Goal: Answer question/provide support: Share knowledge or assist other users

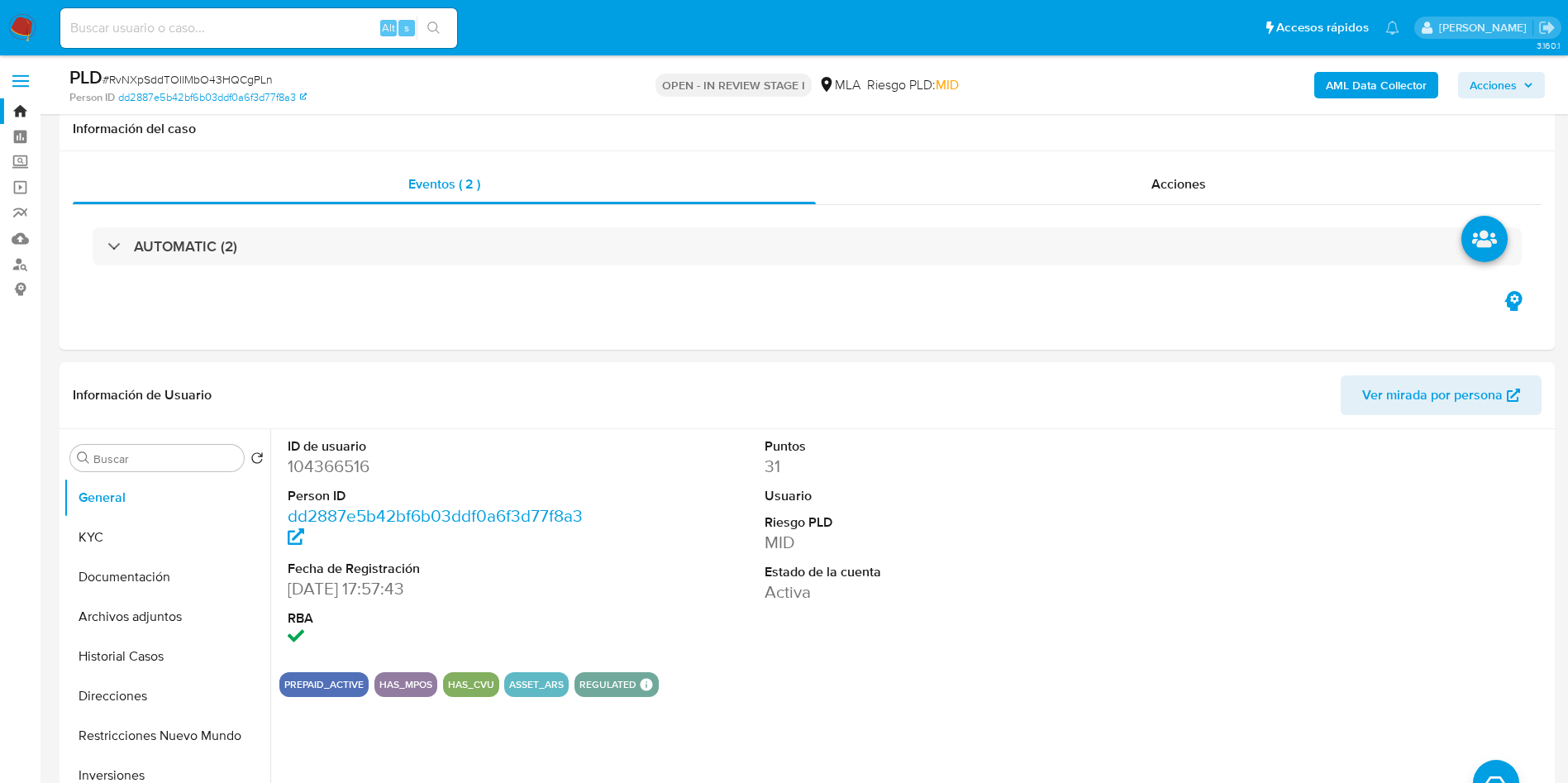
select select "10"
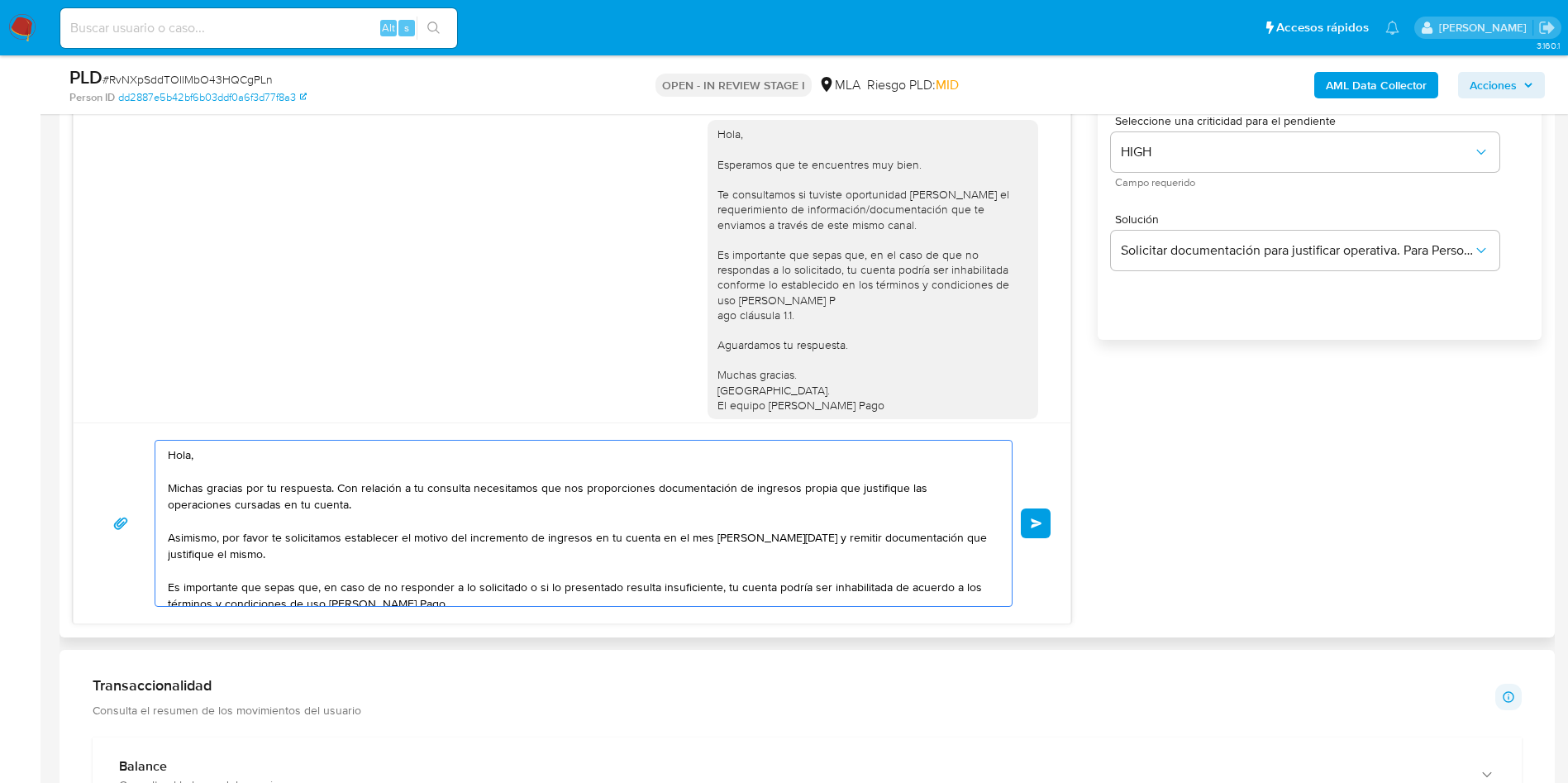
click at [339, 510] on textarea "Hola, Michas gracias por tu respuesta. Con relación a tu consulta necesitamos q…" at bounding box center [578, 523] width 823 height 166
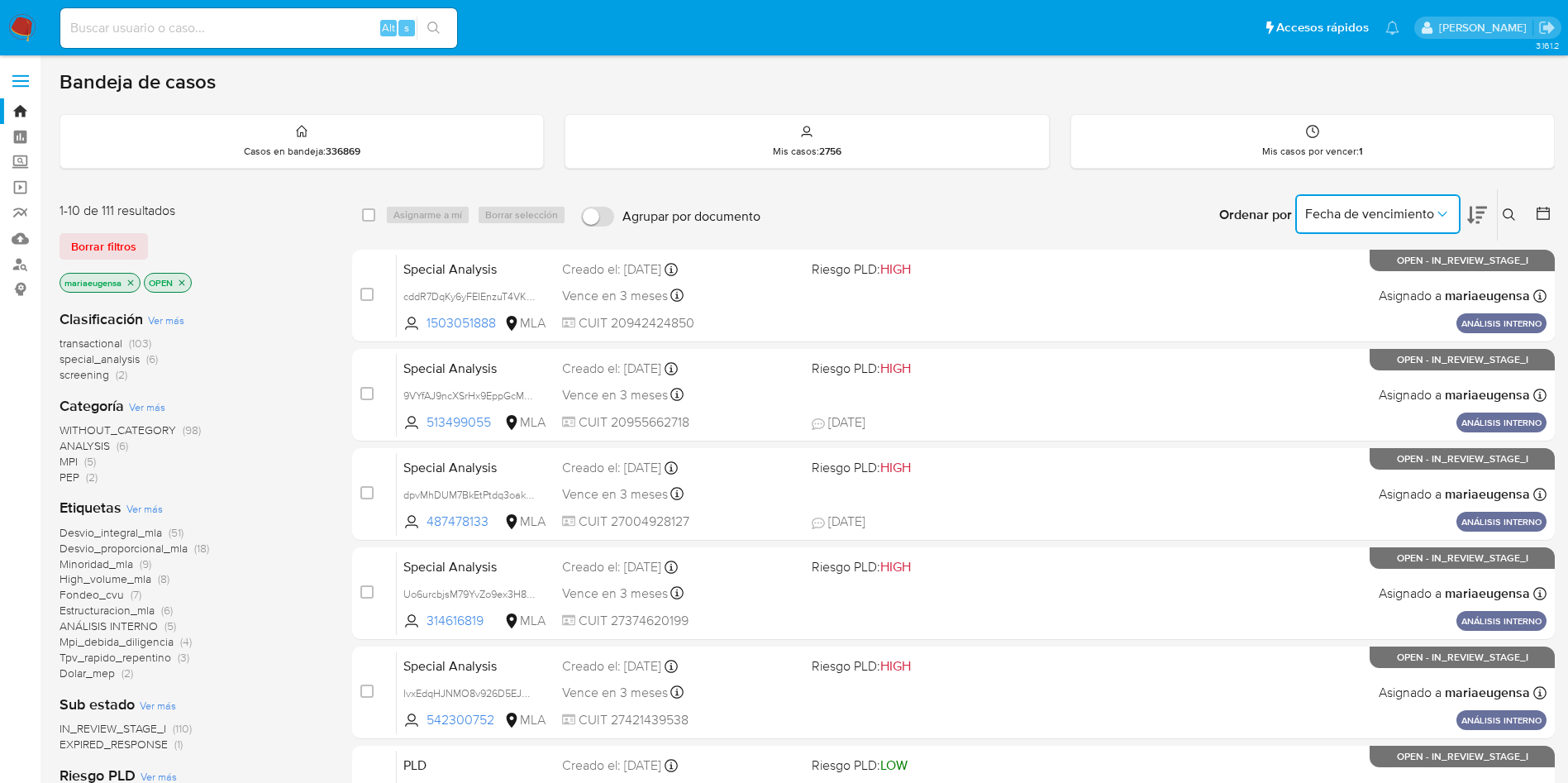
click at [1452, 212] on button "Fecha de vencimiento" at bounding box center [1378, 215] width 166 height 40
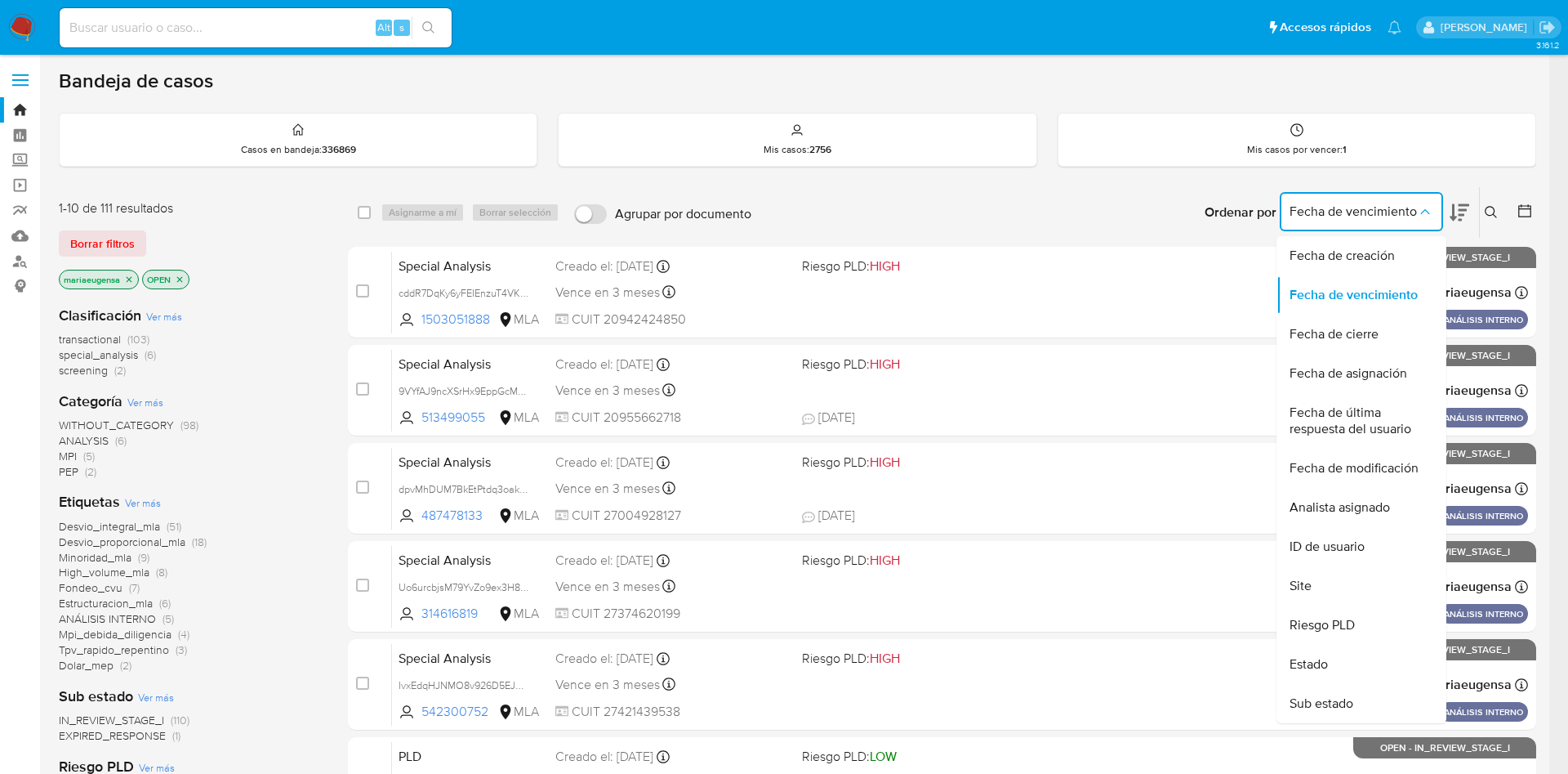
drag, startPoint x: 1347, startPoint y: 255, endPoint x: 1454, endPoint y: 212, distance: 115.3
click at [1350, 249] on span "Fecha de creación" at bounding box center [1343, 256] width 106 height 16
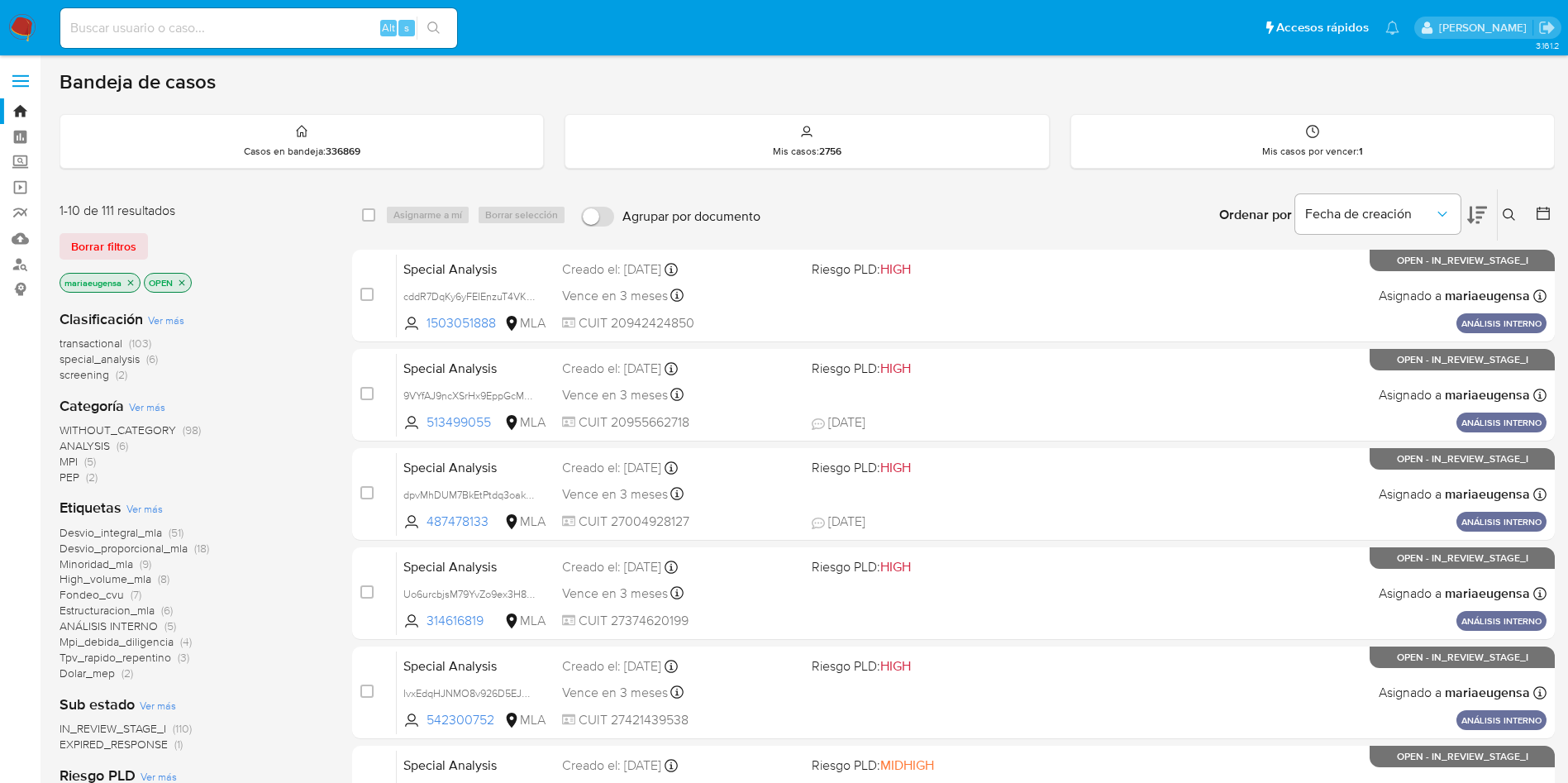
click at [1477, 208] on icon at bounding box center [1477, 215] width 20 height 20
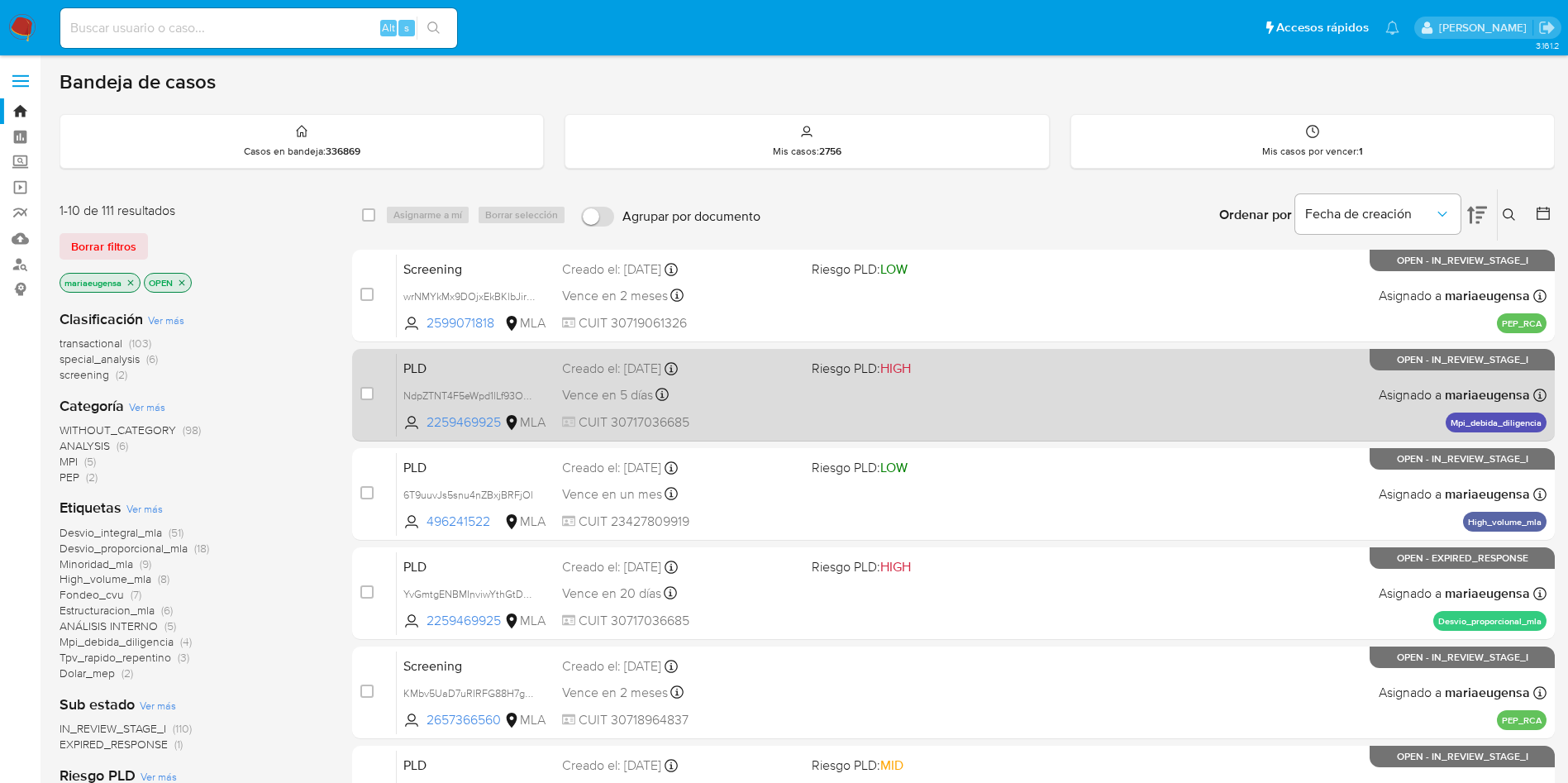
click at [466, 368] on span "PLD" at bounding box center [476, 368] width 146 height 22
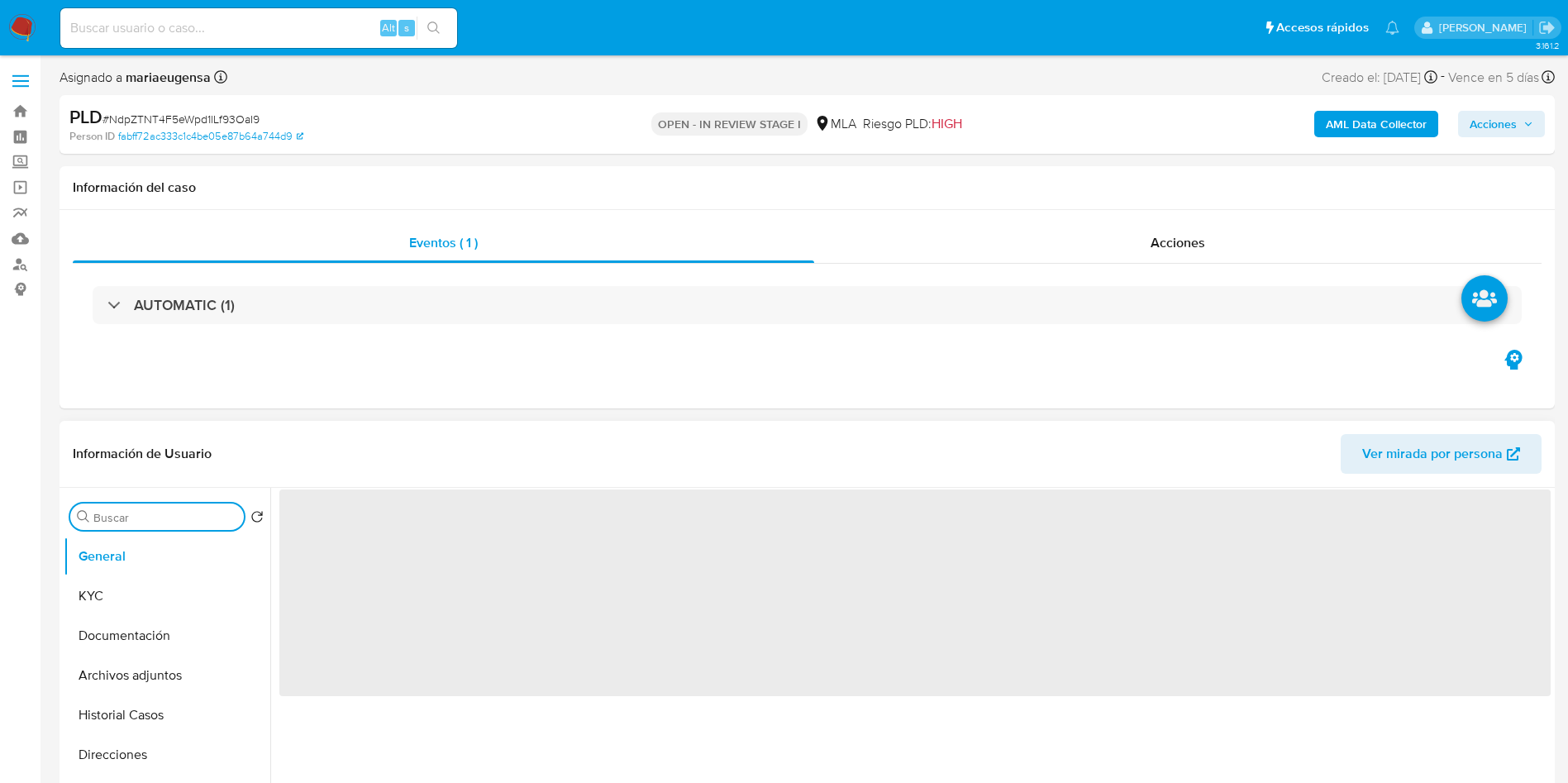
click at [124, 513] on input "Buscar" at bounding box center [165, 517] width 144 height 14
type input "arc"
select select "10"
type input "arc"
click at [148, 587] on button "Archivos adjuntos" at bounding box center [160, 596] width 194 height 40
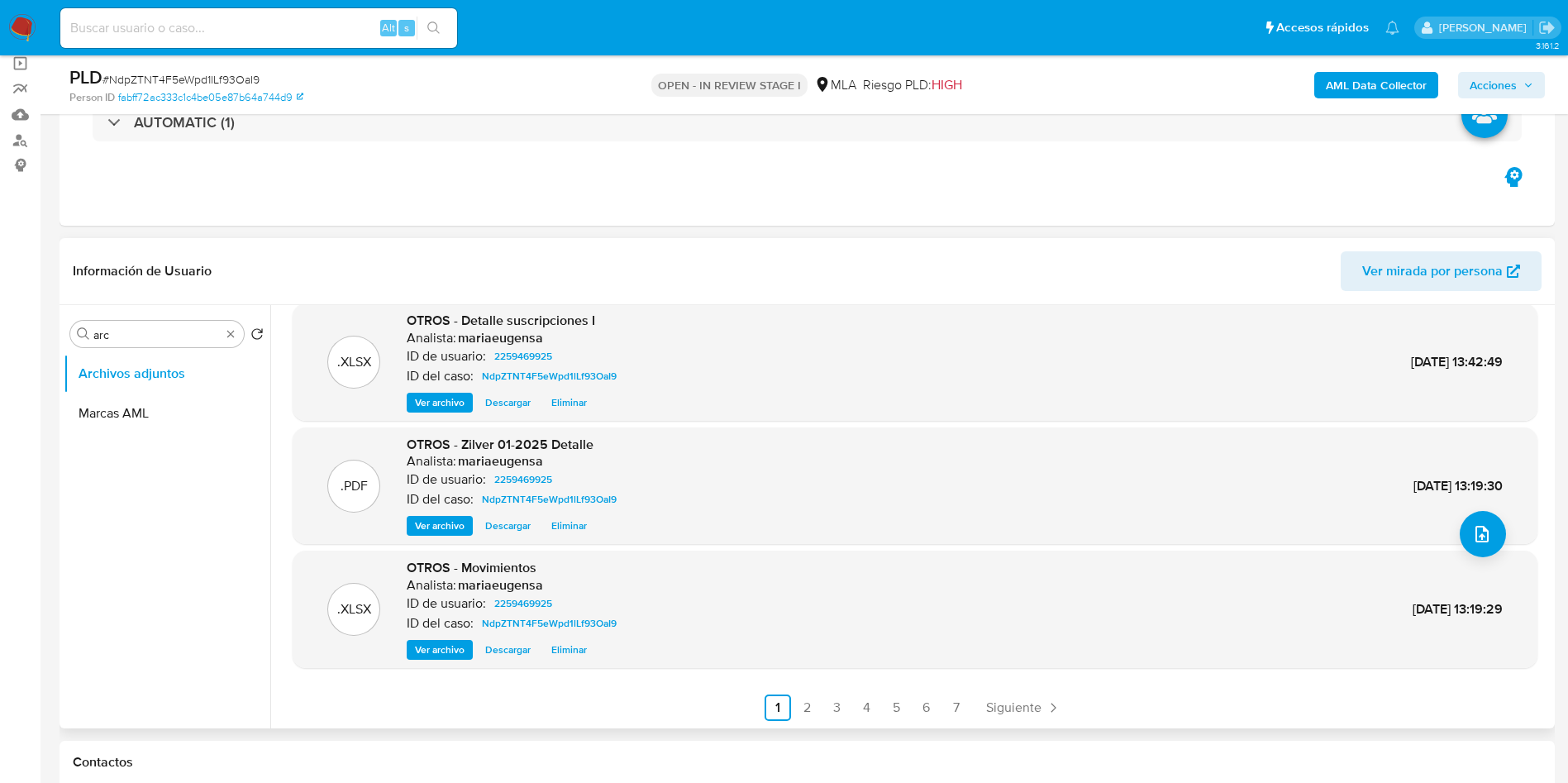
scroll to position [138, 0]
click at [801, 702] on link "2" at bounding box center [807, 706] width 26 height 26
click at [887, 710] on link "3" at bounding box center [881, 706] width 26 height 26
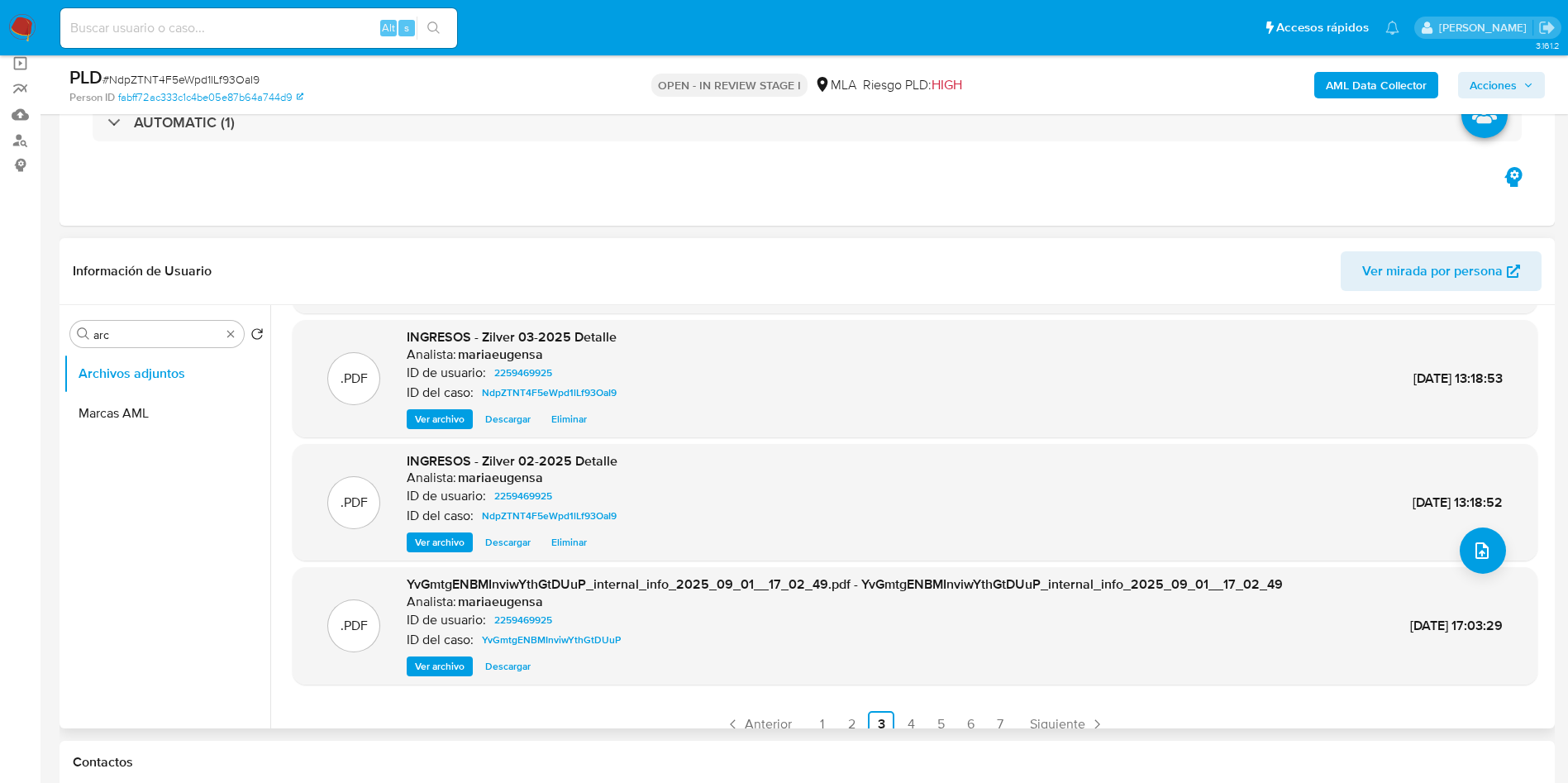
scroll to position [124, 0]
click at [909, 712] on link "4" at bounding box center [911, 721] width 26 height 26
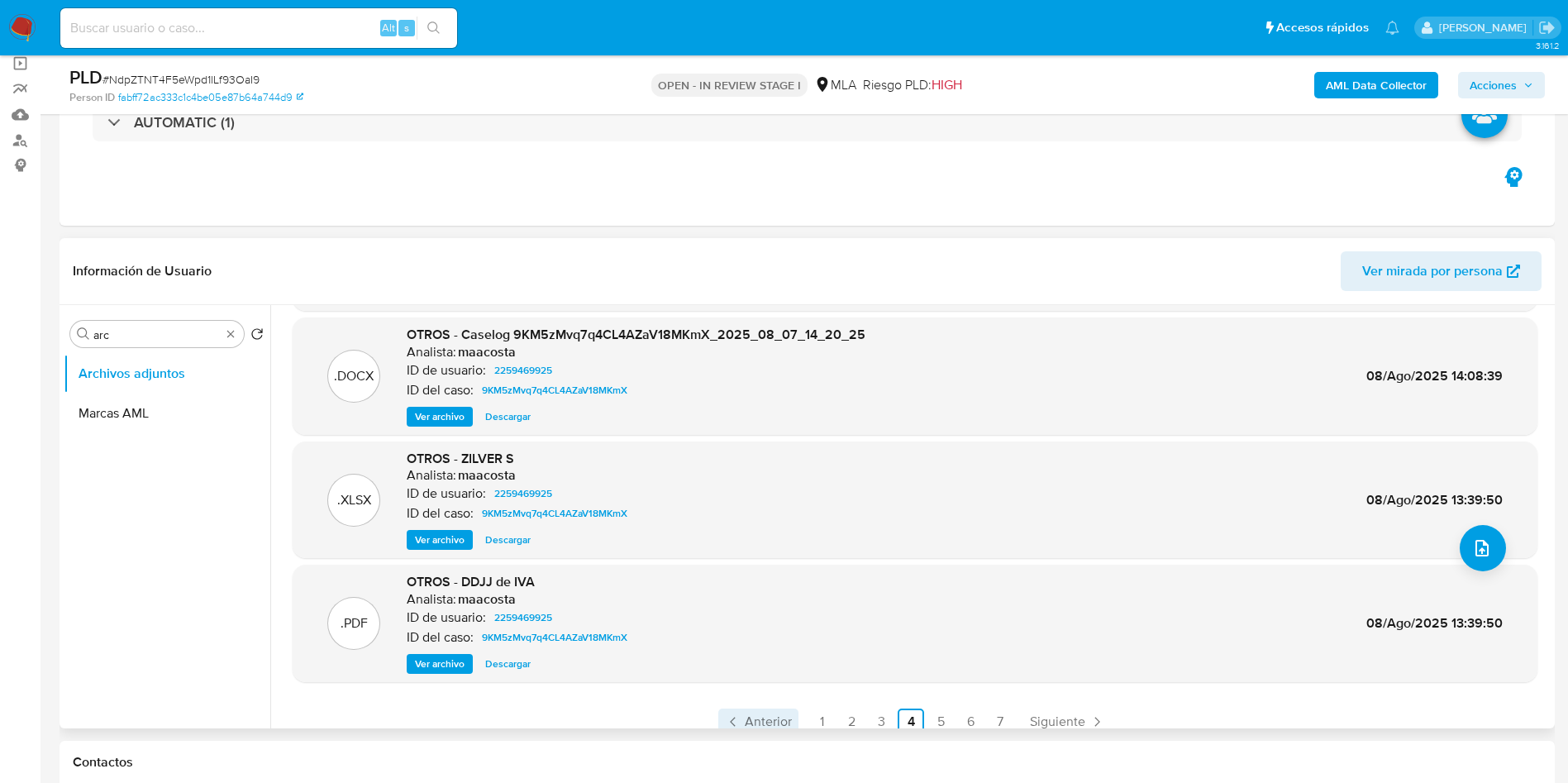
click at [776, 715] on span "Anterior" at bounding box center [769, 721] width 47 height 14
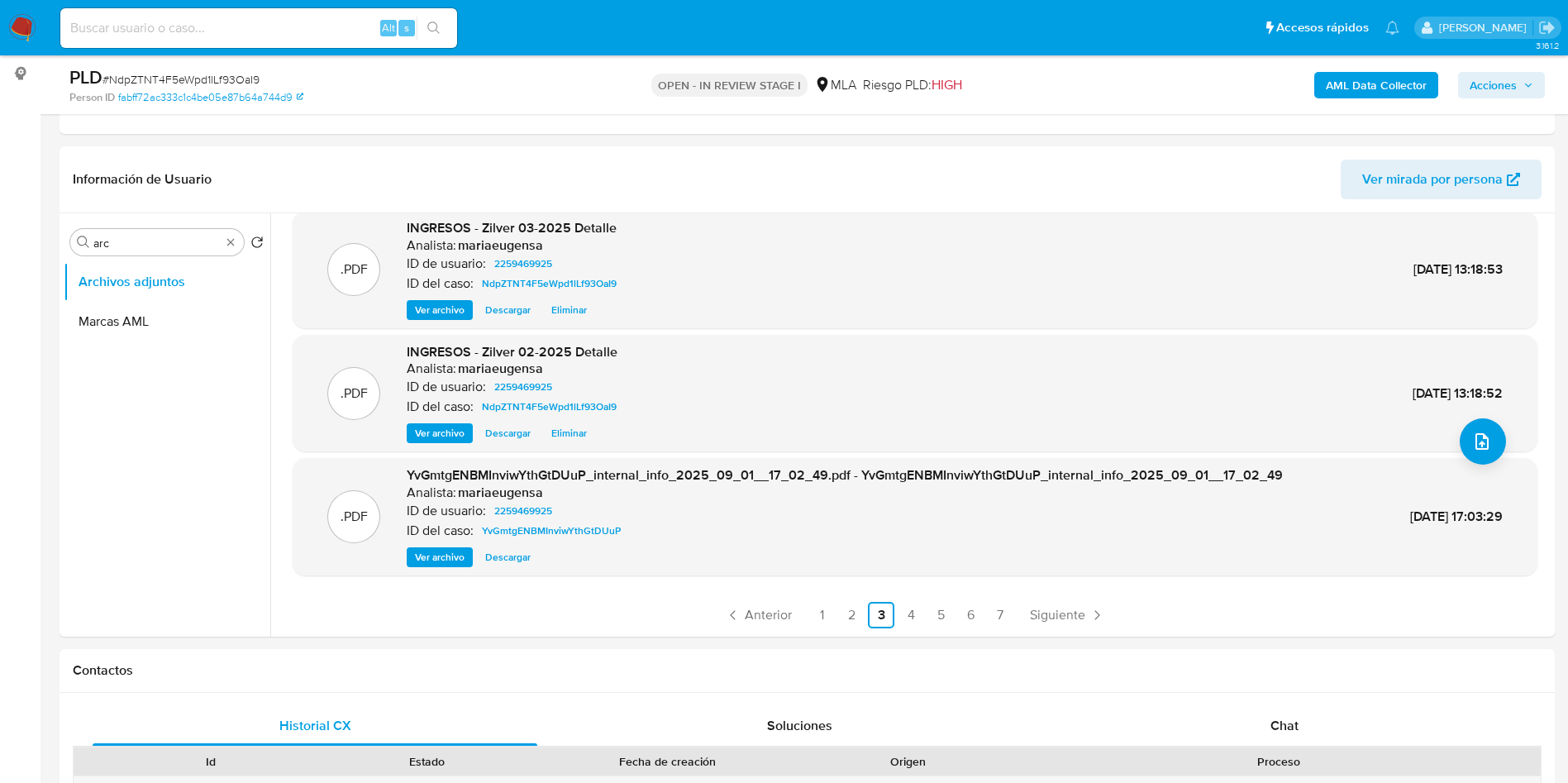
scroll to position [248, 0]
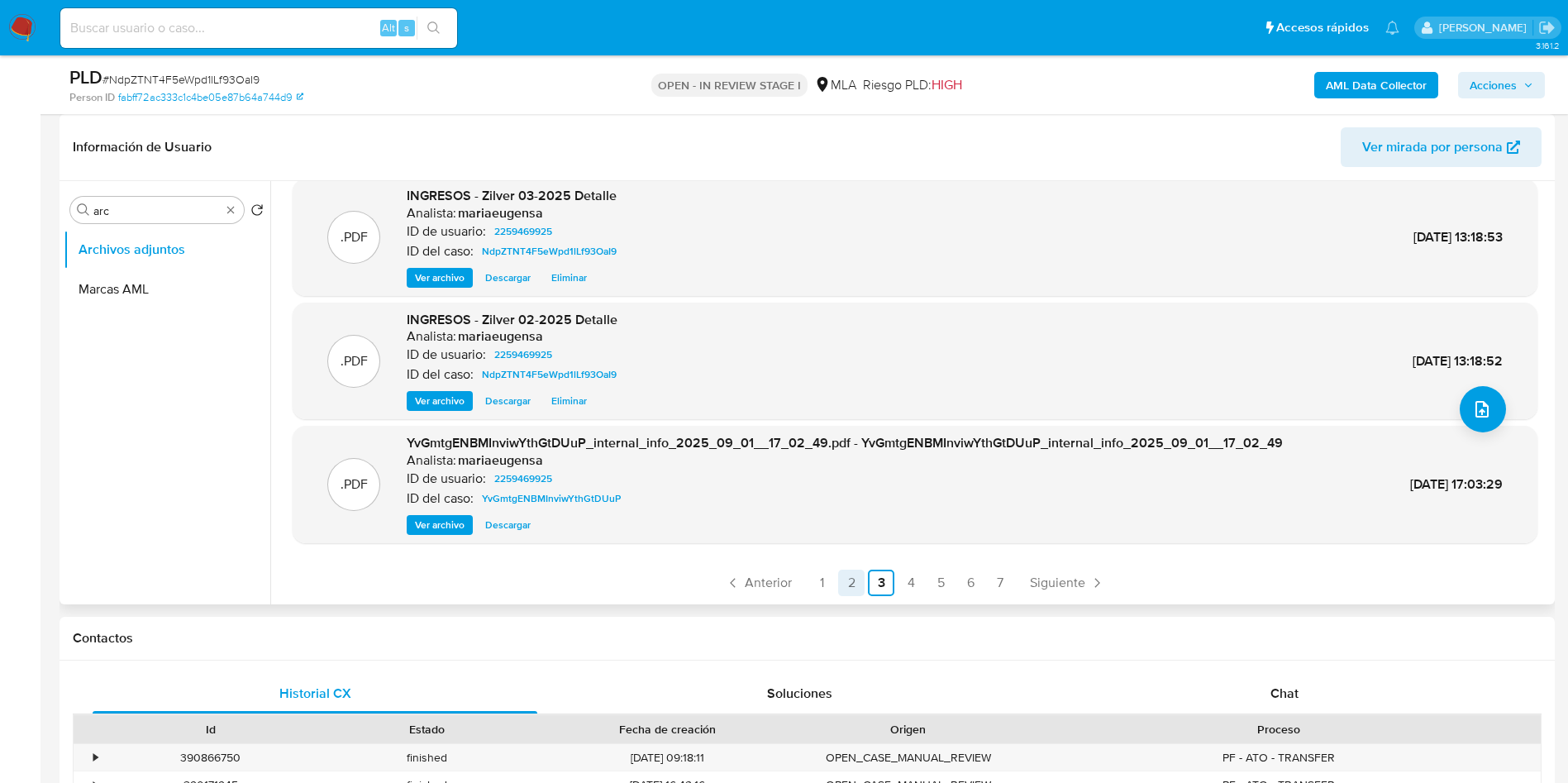
click at [848, 582] on link "2" at bounding box center [851, 582] width 26 height 26
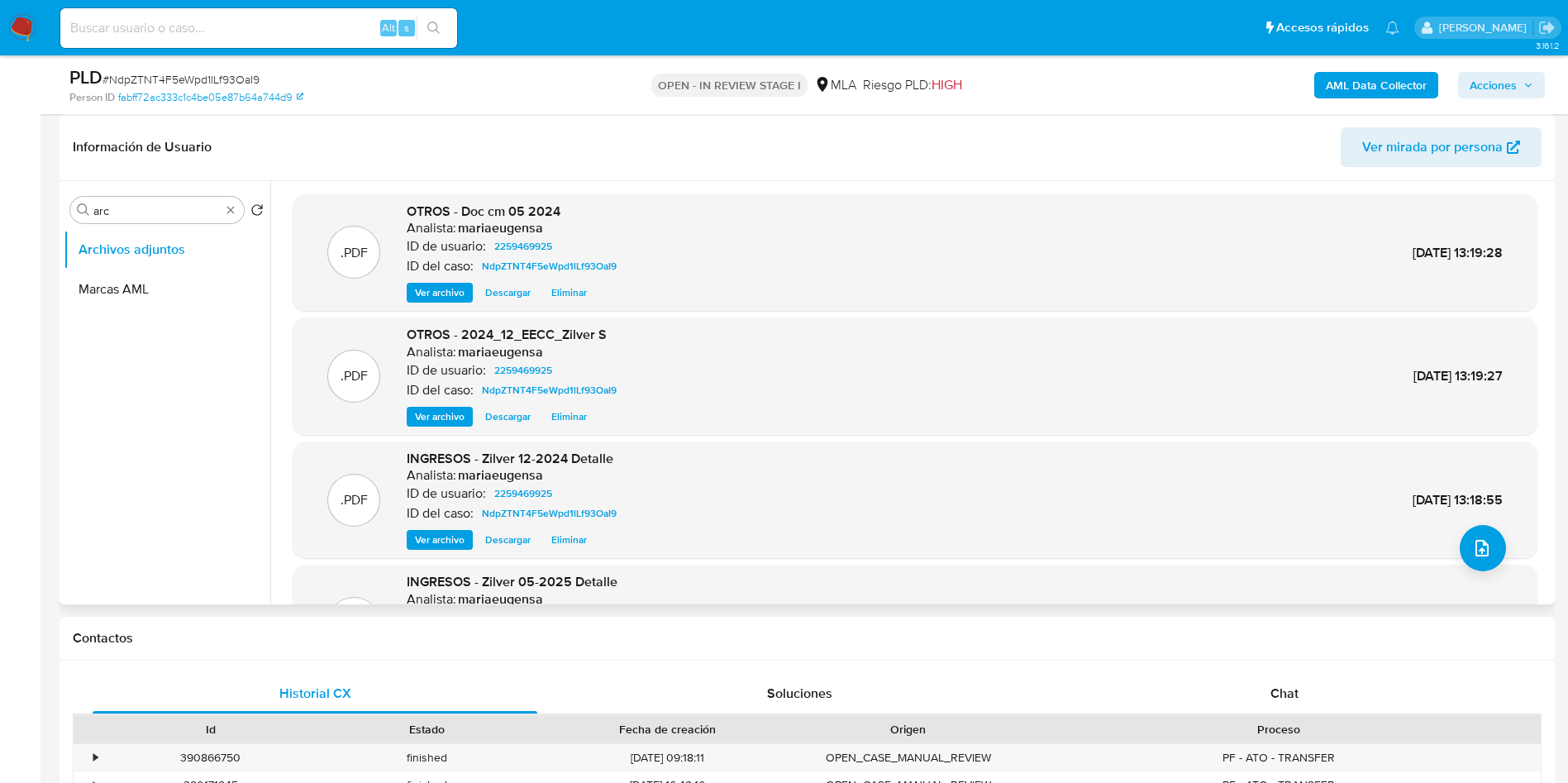
scroll to position [138, 0]
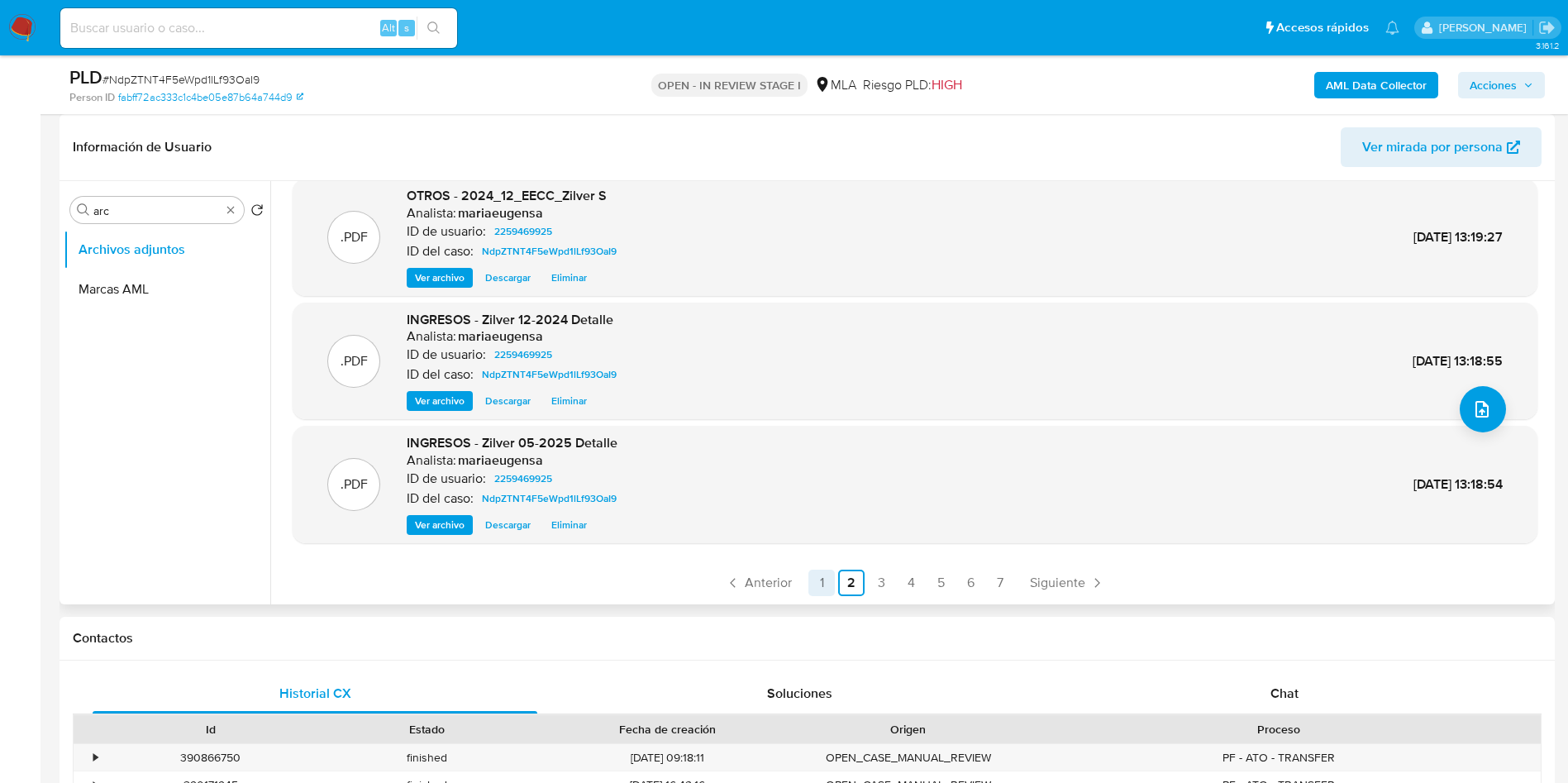
click at [808, 577] on link "1" at bounding box center [821, 582] width 26 height 26
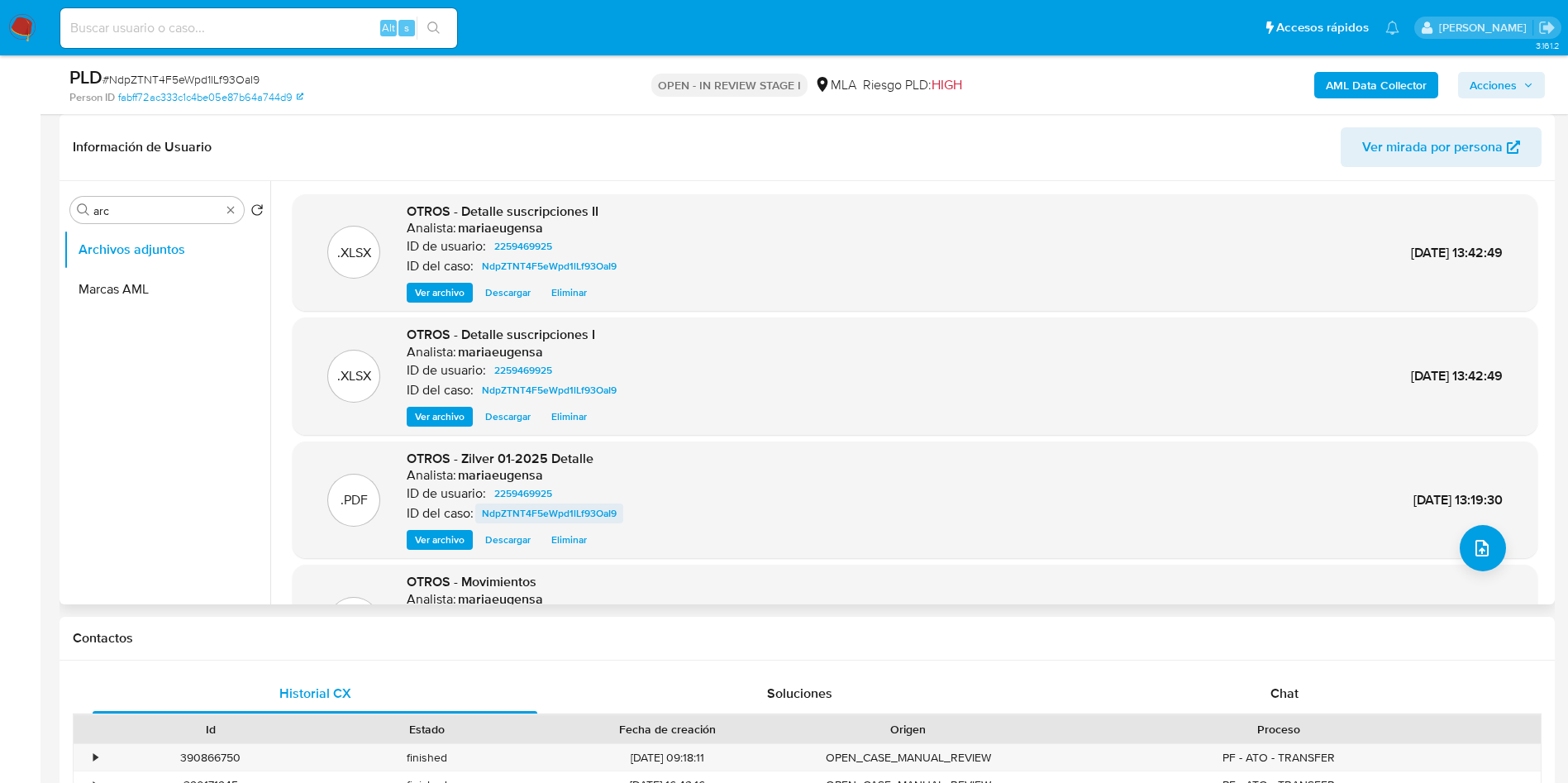
scroll to position [124, 0]
